Goal: Transaction & Acquisition: Purchase product/service

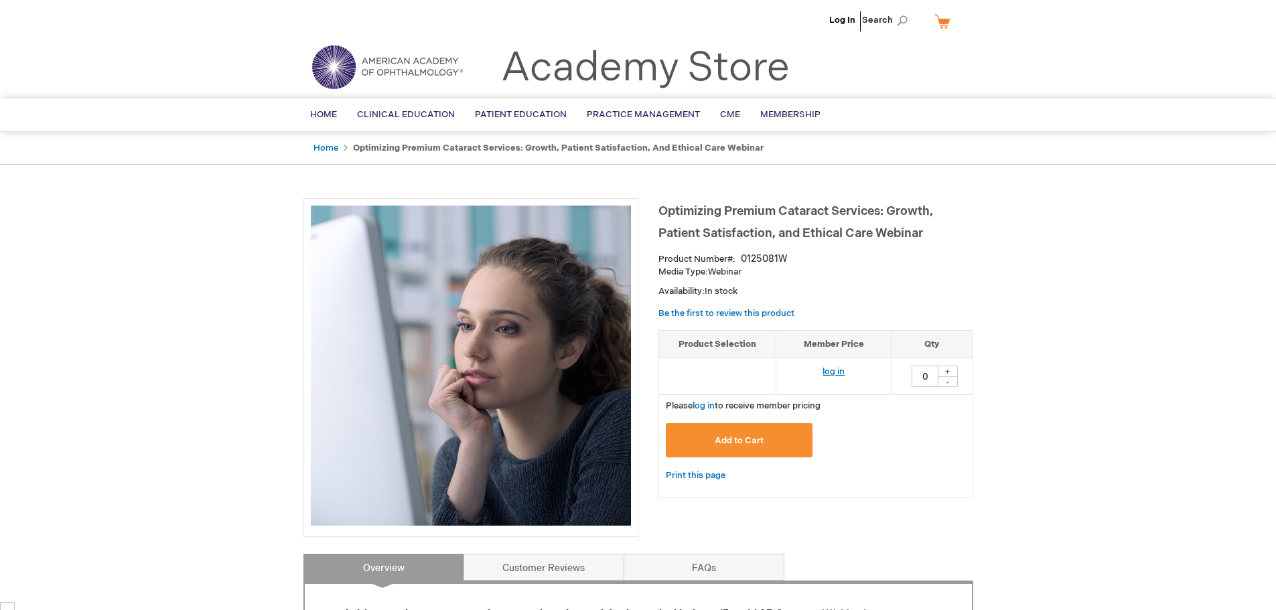
click at [833, 374] on link "log in" at bounding box center [834, 371] width 22 height 11
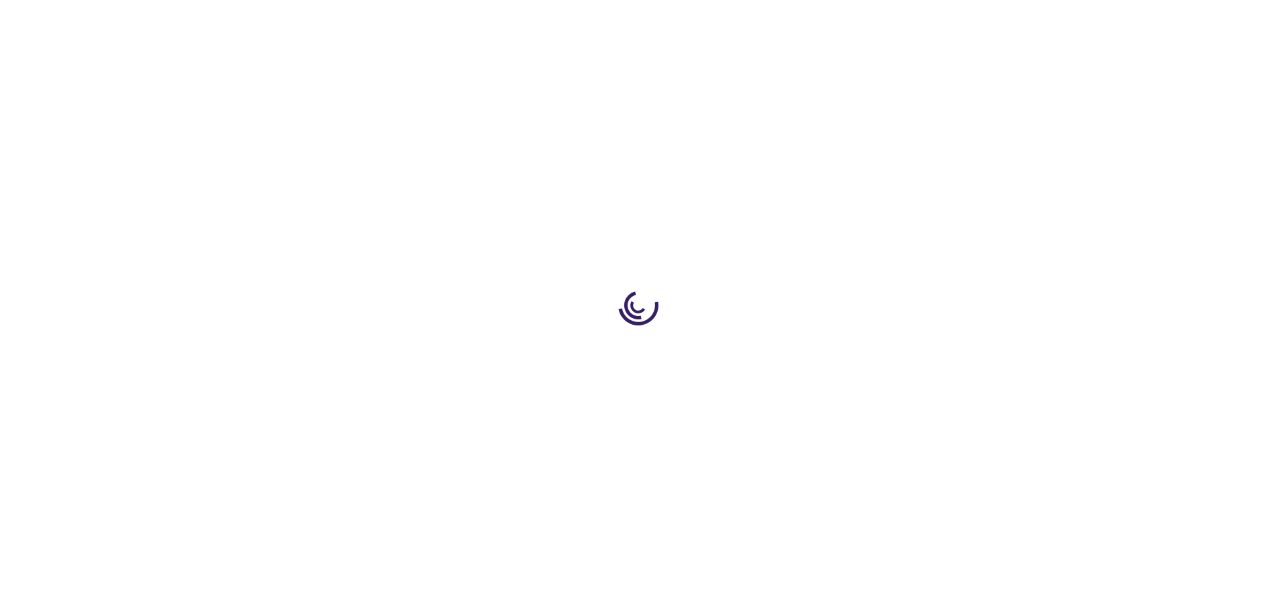
scroll to position [1321, 0]
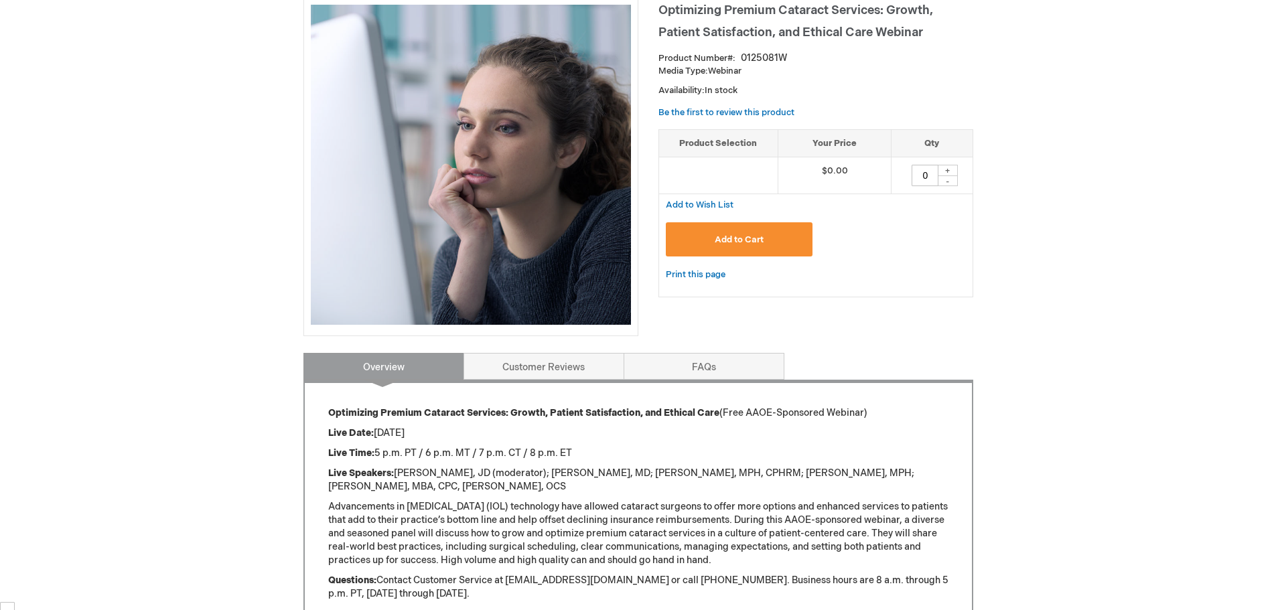
click at [725, 238] on span "Add to Cart" at bounding box center [739, 239] width 49 height 11
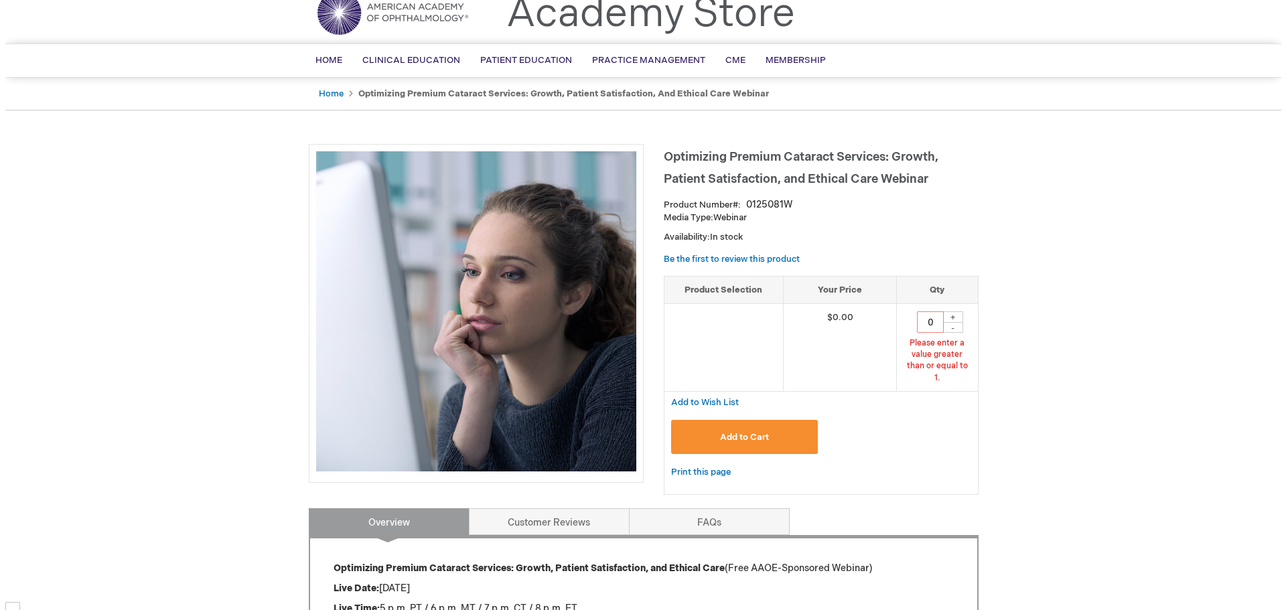
scroll to position [0, 0]
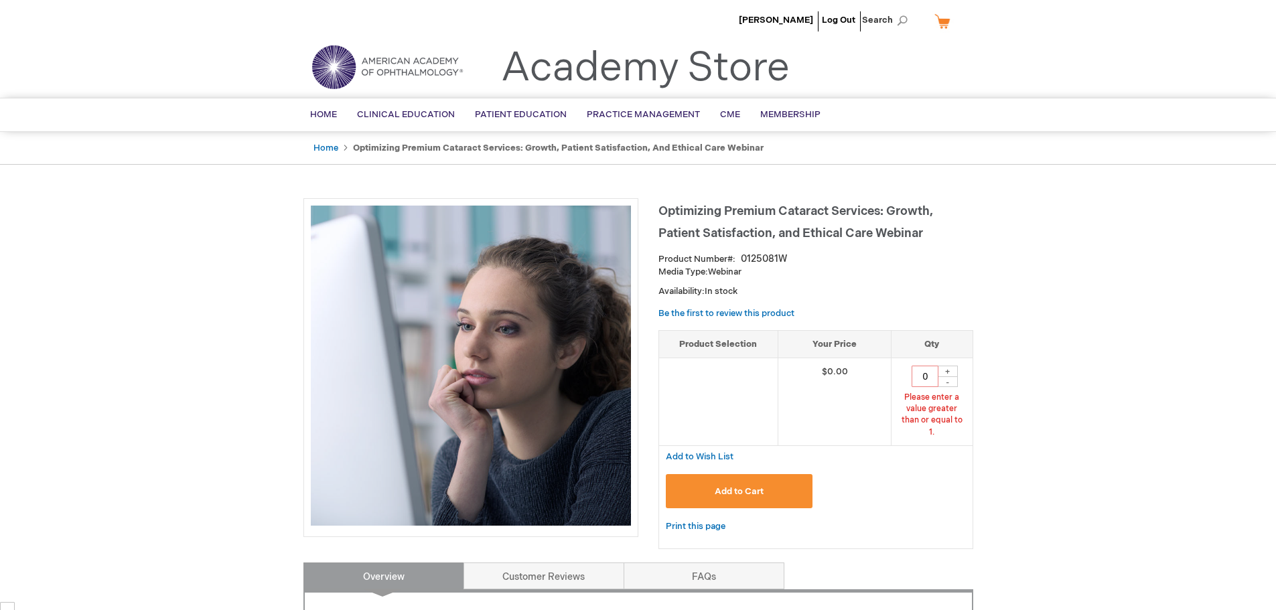
click at [948, 368] on div "+" at bounding box center [948, 371] width 20 height 11
type input "1"
click at [734, 486] on span "Add to Cart" at bounding box center [739, 491] width 49 height 11
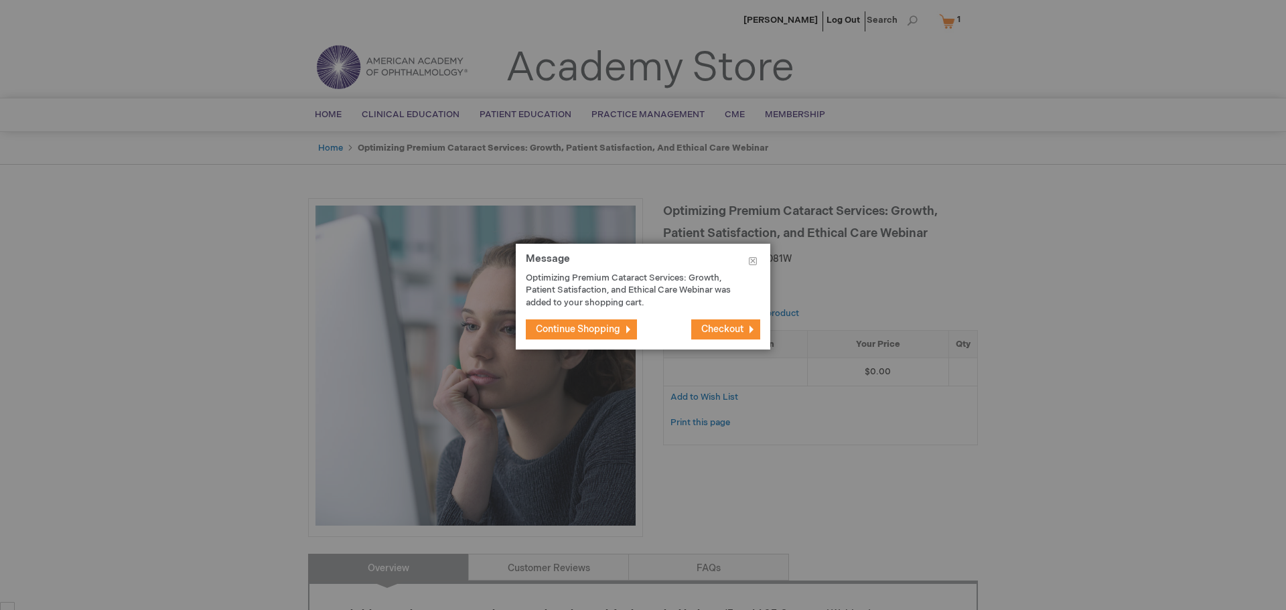
click at [738, 331] on span "Checkout" at bounding box center [722, 329] width 42 height 11
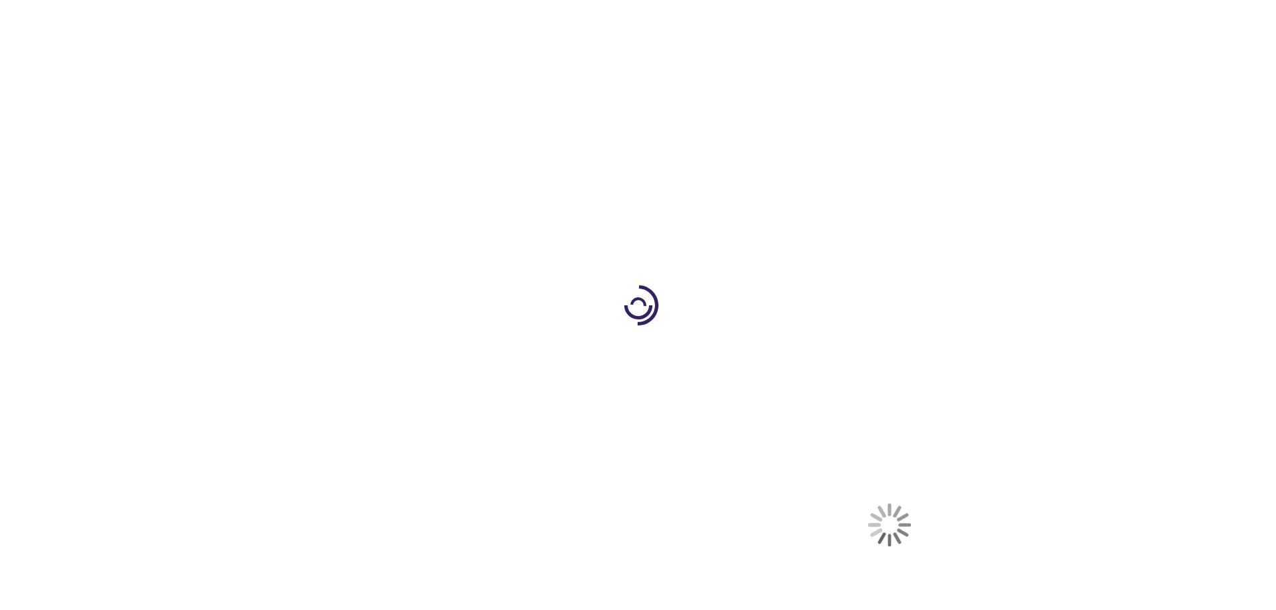
select select "US"
select select "18"
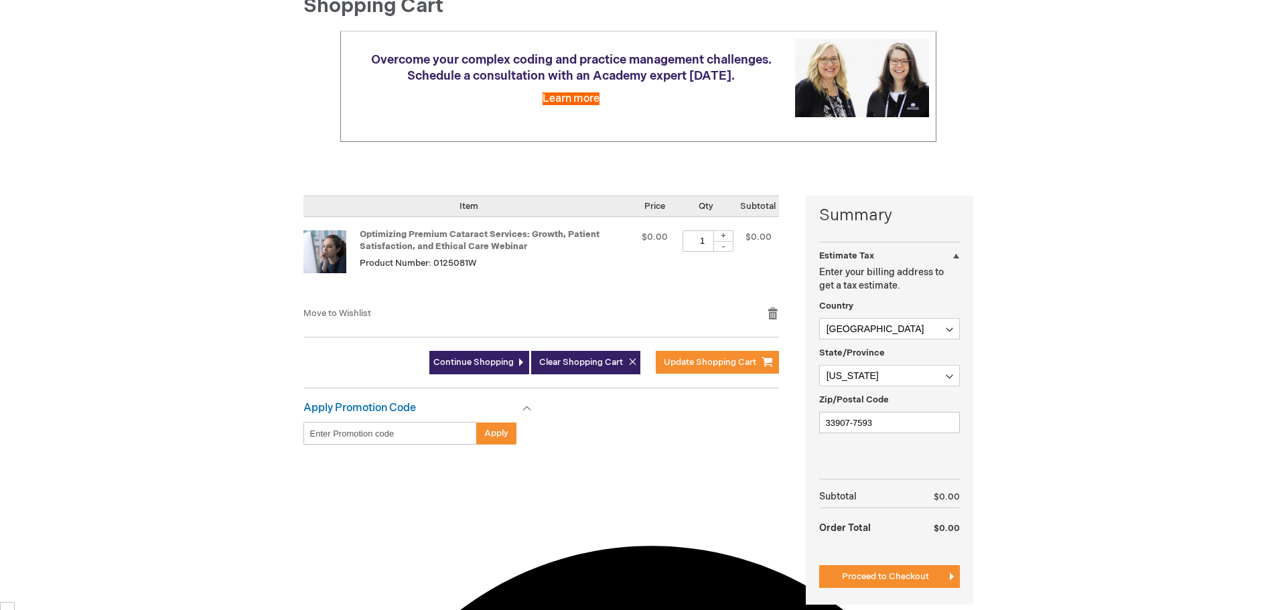
scroll to position [201, 0]
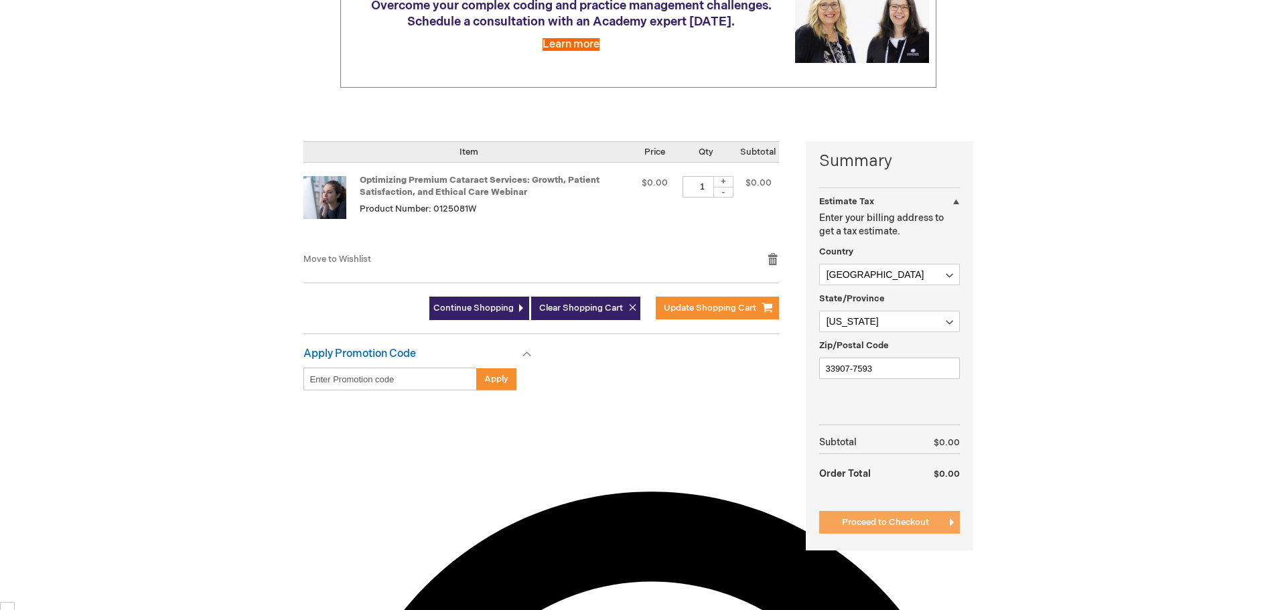
click at [896, 521] on span "Proceed to Checkout" at bounding box center [885, 522] width 87 height 11
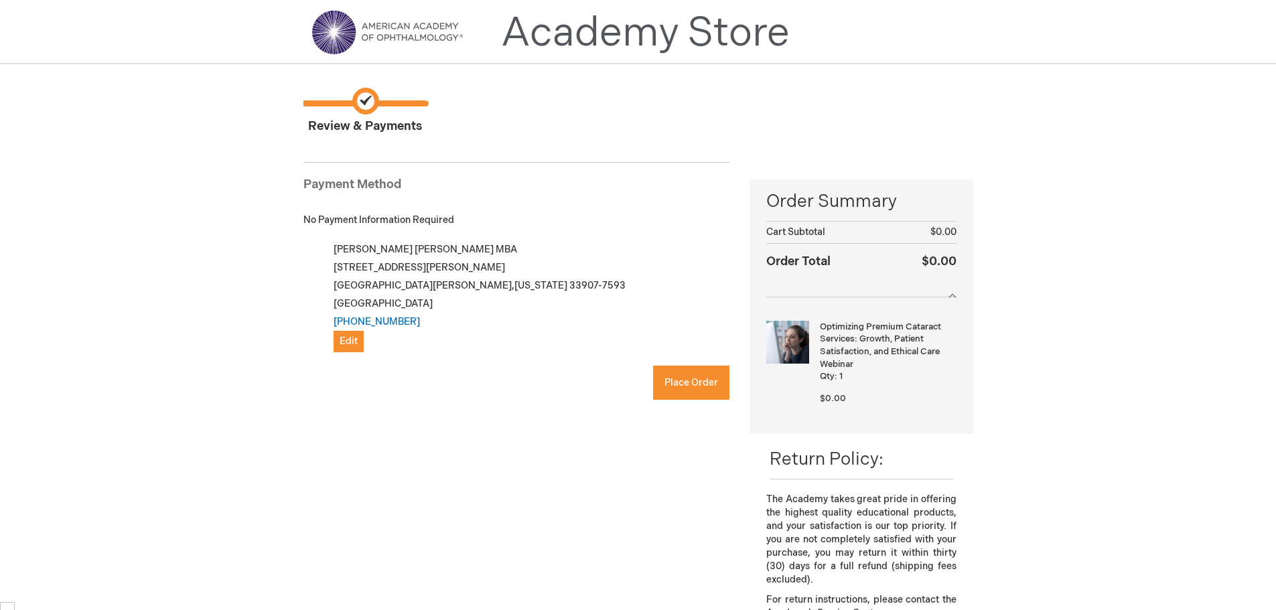
scroll to position [134, 0]
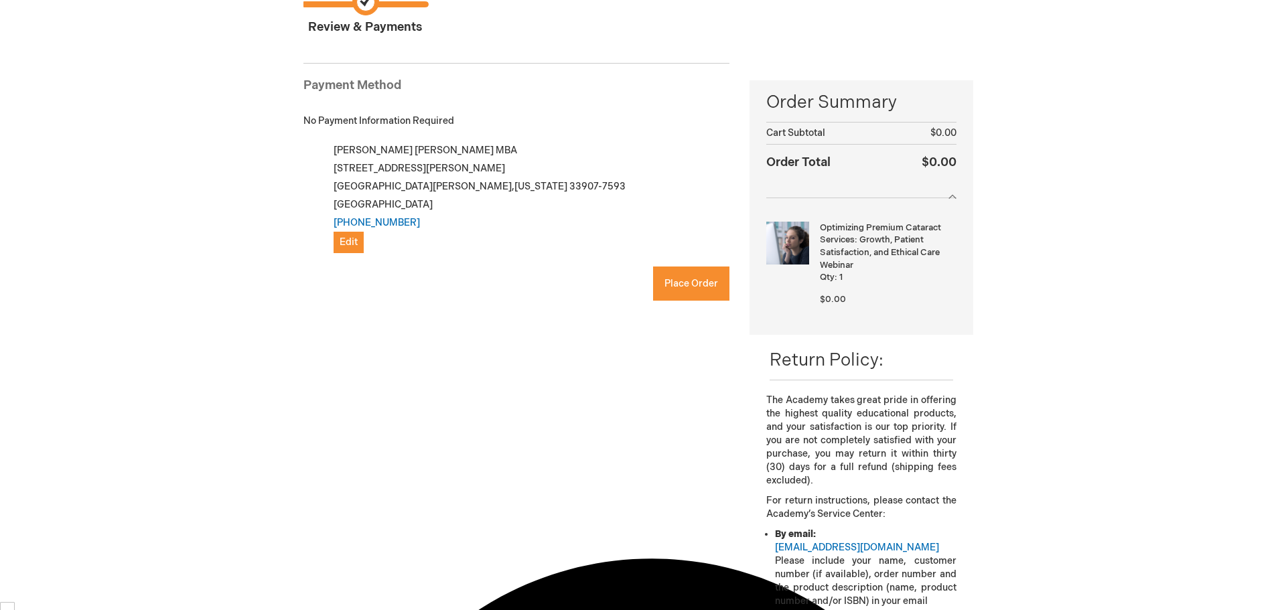
checkbox input "true"
click at [673, 283] on span "Place Order" at bounding box center [692, 283] width 54 height 11
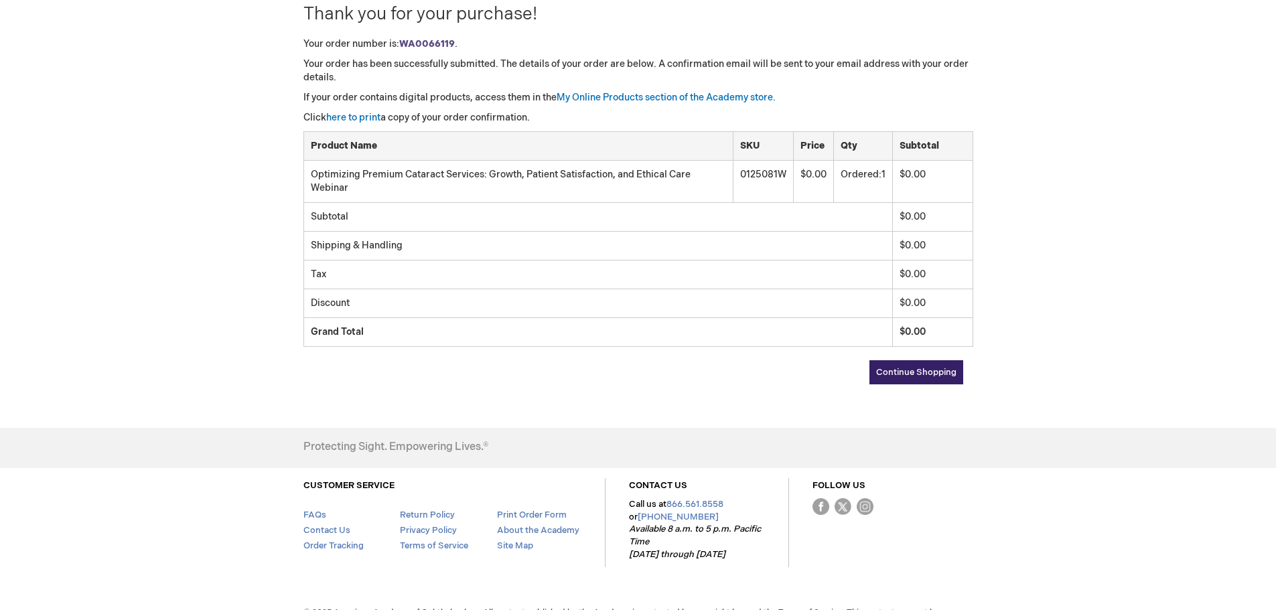
scroll to position [201, 0]
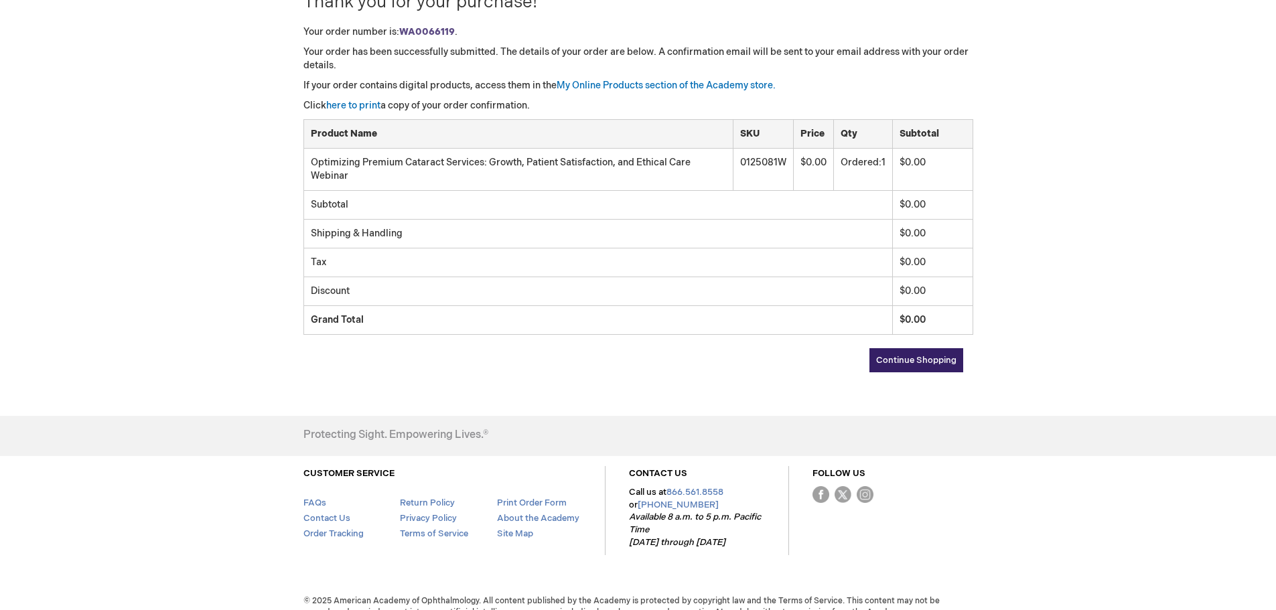
click at [932, 364] on span "Continue Shopping" at bounding box center [916, 360] width 80 height 11
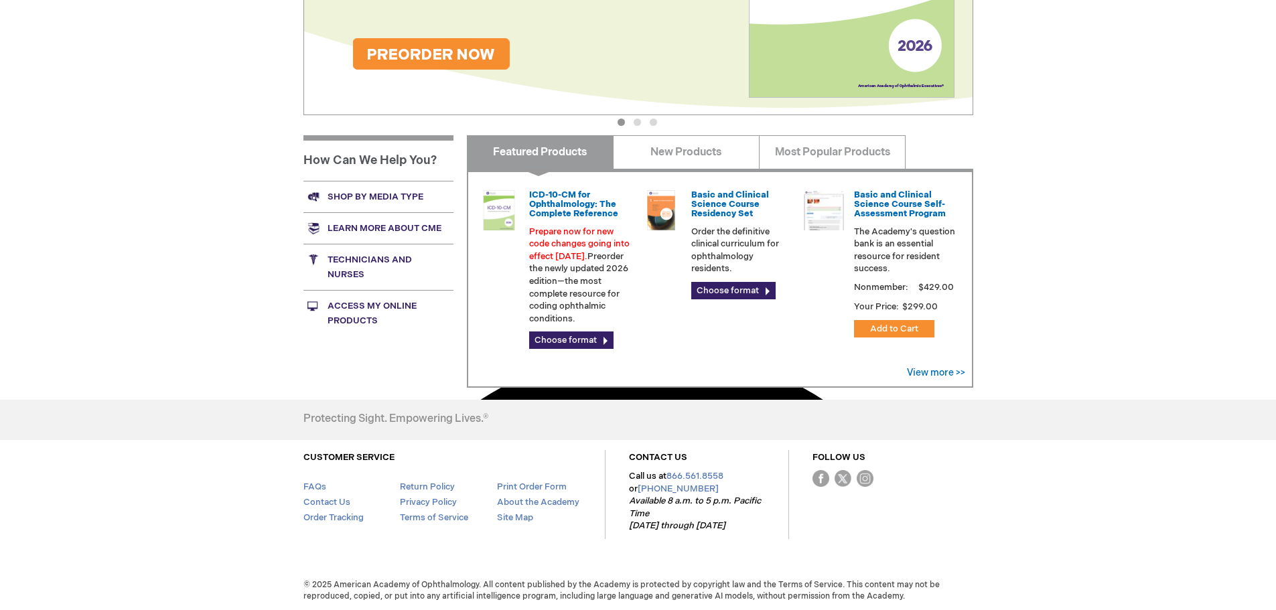
scroll to position [345, 0]
